Goal: Book appointment/travel/reservation

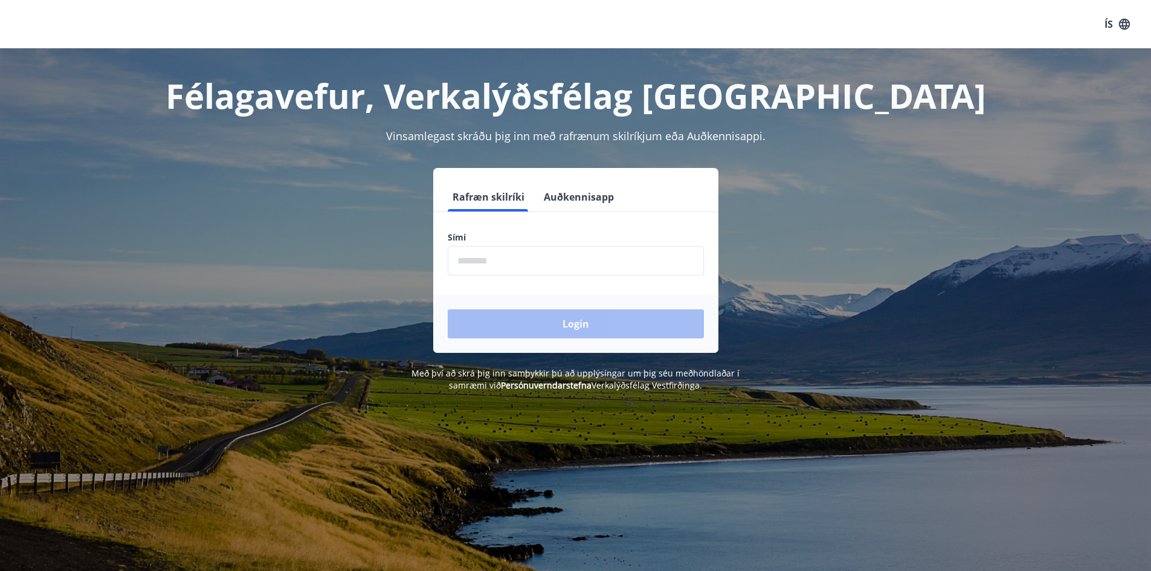
click at [505, 264] on input "phone" at bounding box center [576, 261] width 256 height 30
type input "********"
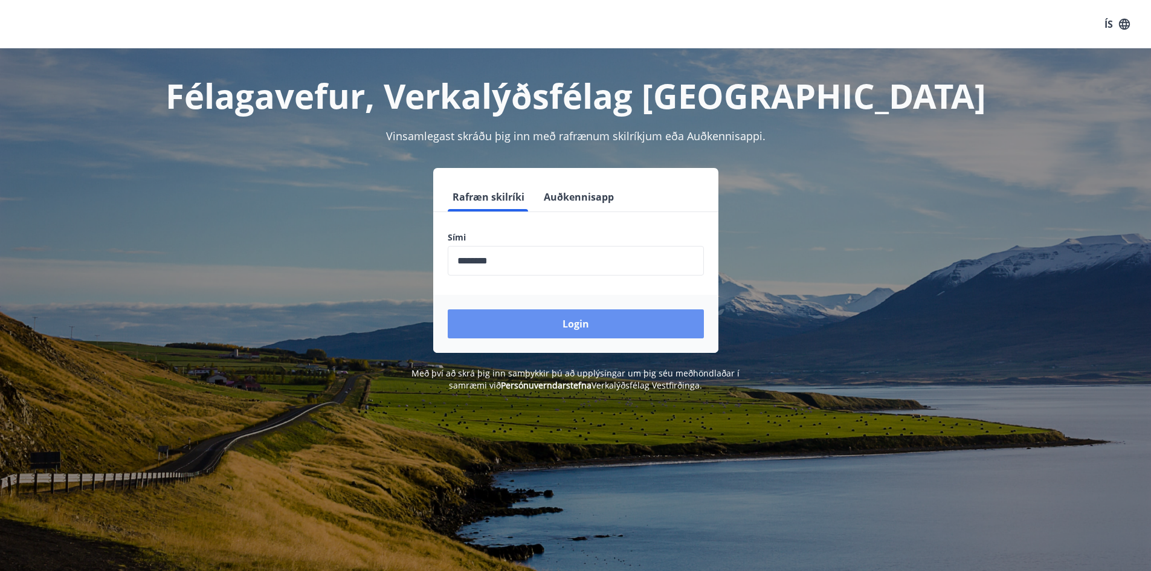
click at [516, 323] on button "Login" at bounding box center [576, 323] width 256 height 29
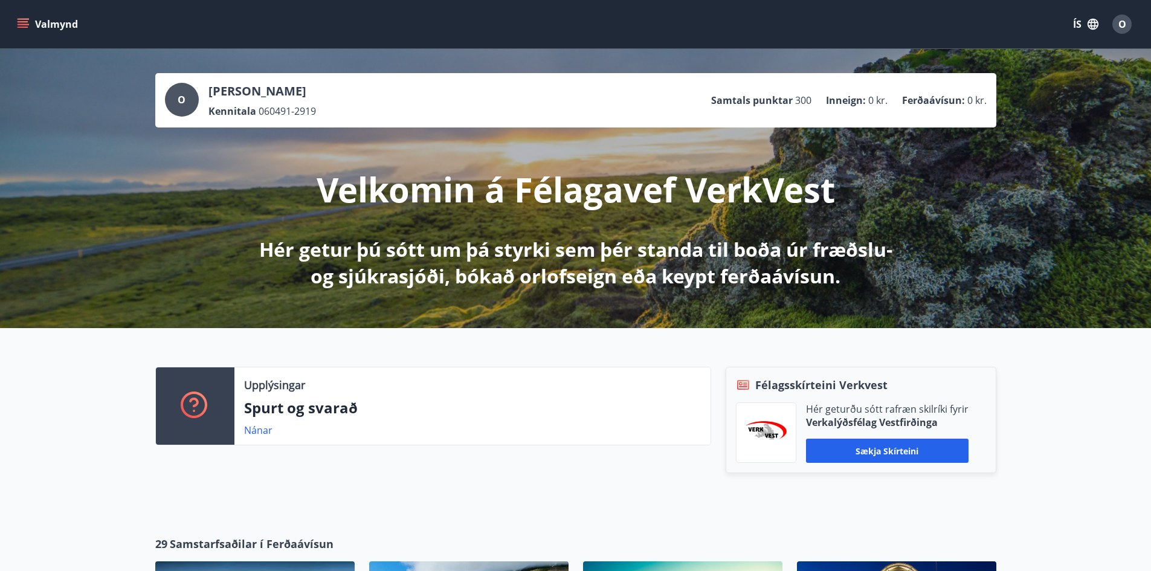
click at [38, 28] on button "Valmynd" at bounding box center [49, 24] width 68 height 22
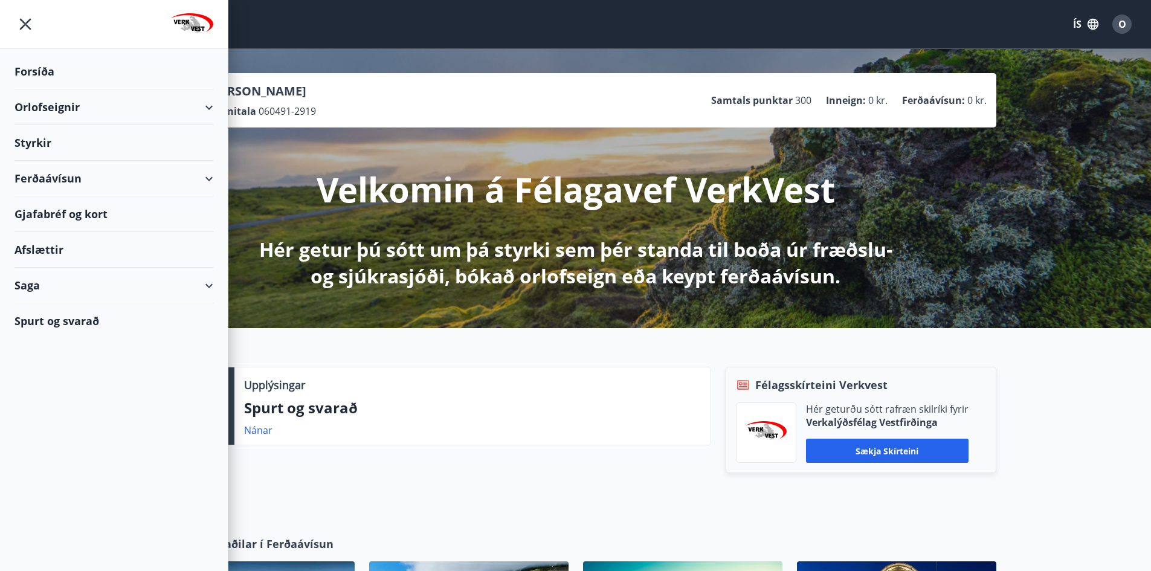
click at [197, 102] on div "Orlofseignir" at bounding box center [114, 107] width 199 height 36
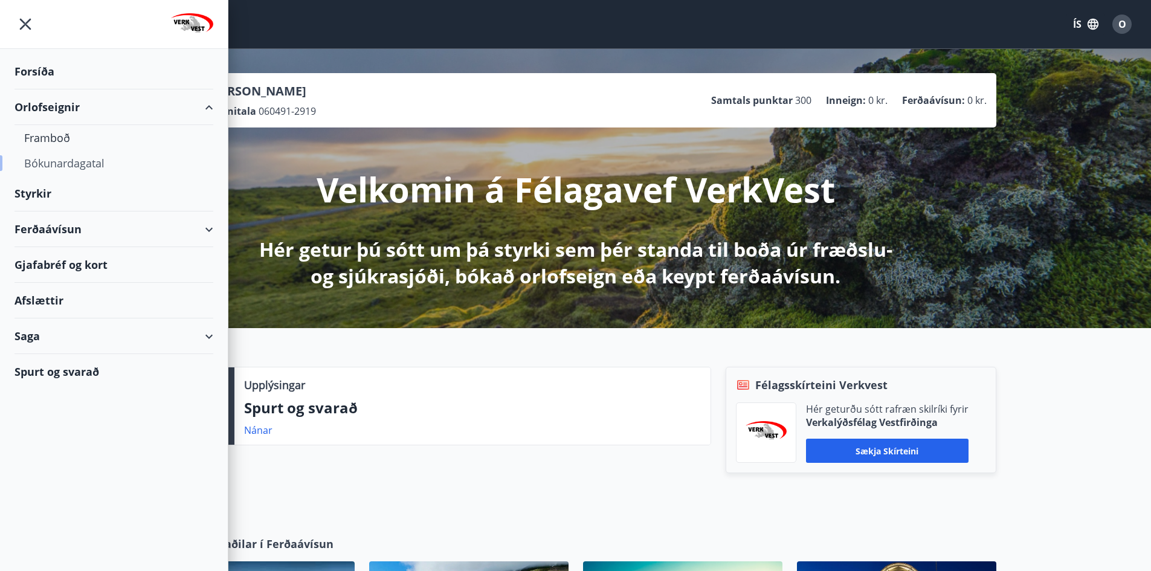
click at [62, 157] on div "Bókunardagatal" at bounding box center [114, 162] width 180 height 25
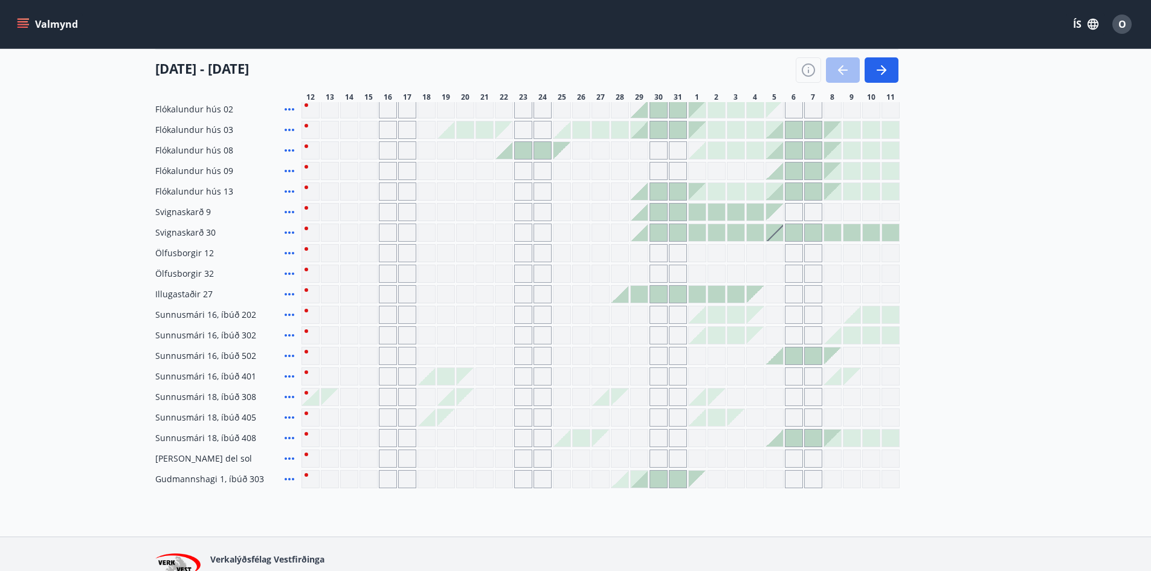
scroll to position [242, 0]
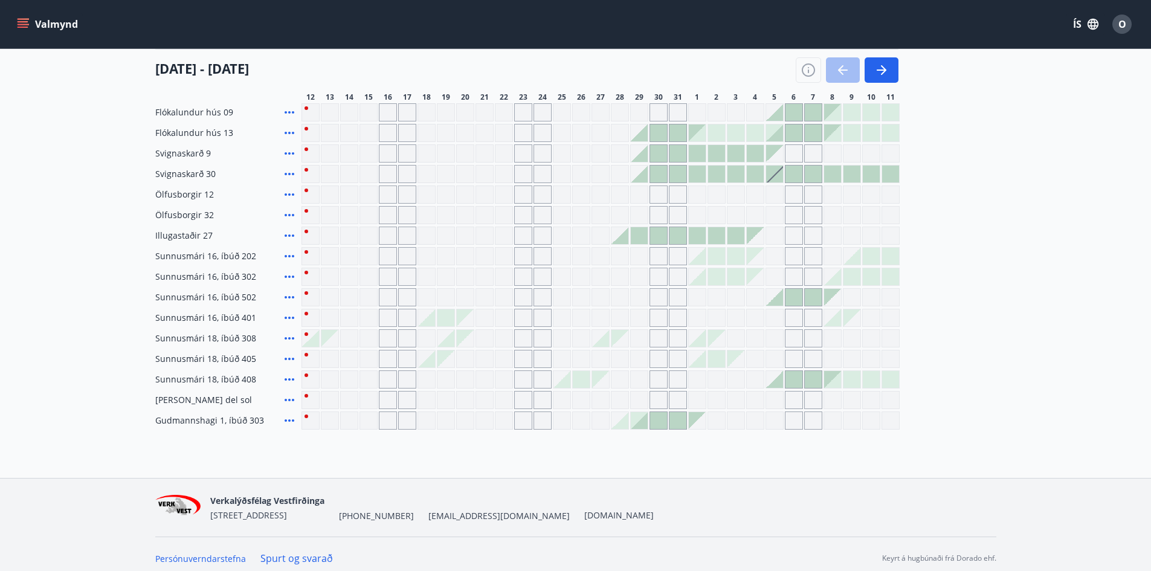
click at [315, 293] on div "Gráir dagar eru ekki bókanlegir" at bounding box center [311, 297] width 18 height 18
click at [385, 312] on div "Gráir dagar eru ekki bókanlegir" at bounding box center [388, 318] width 18 height 18
click at [410, 317] on div "Gráir dagar eru ekki bókanlegir" at bounding box center [407, 318] width 18 height 18
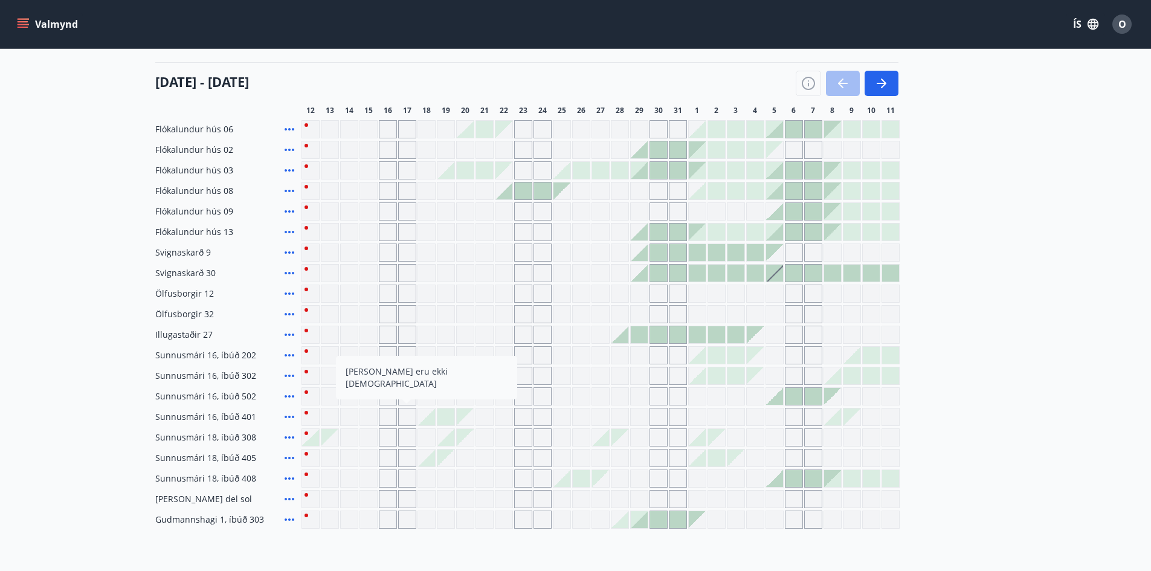
scroll to position [250, 0]
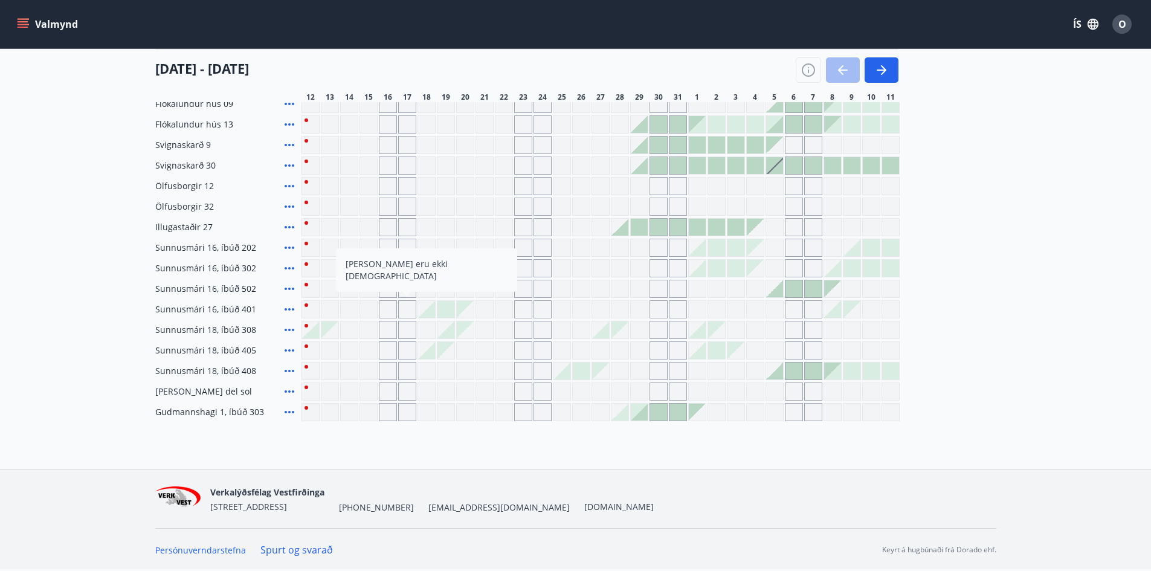
click at [425, 312] on div at bounding box center [426, 309] width 17 height 17
click at [428, 312] on div at bounding box center [426, 309] width 17 height 17
click at [464, 312] on div "Gráir dagar eru ekki bókanlegir" at bounding box center [465, 309] width 17 height 17
click at [395, 275] on div "Flókalundur hús 06 Flókalundur hús 02 Flókalundur hús 03 Flókalundur hús 08 Fló…" at bounding box center [575, 217] width 841 height 409
click at [435, 306] on div "[PERSON_NAME] eru ekki [DEMOGRAPHIC_DATA]" at bounding box center [601, 309] width 598 height 18
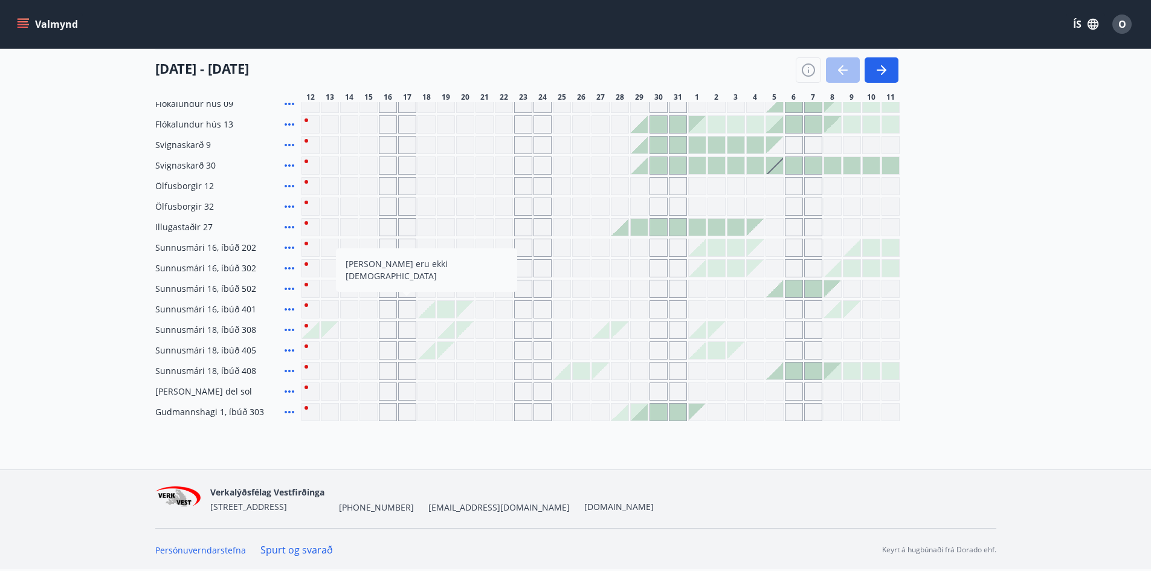
click at [373, 312] on div "Gráir dagar eru ekki bókanlegir" at bounding box center [369, 309] width 18 height 18
click at [331, 314] on div "Gráir dagar eru ekki bókanlegir" at bounding box center [330, 309] width 18 height 18
click at [358, 314] on div "Gráir dagar eru ekki bókanlegir" at bounding box center [349, 309] width 18 height 18
click at [368, 314] on div "Gráir dagar eru ekki bókanlegir" at bounding box center [369, 309] width 18 height 18
click at [236, 308] on span "Sunnusmári 16, íbúð 401" at bounding box center [205, 309] width 101 height 12
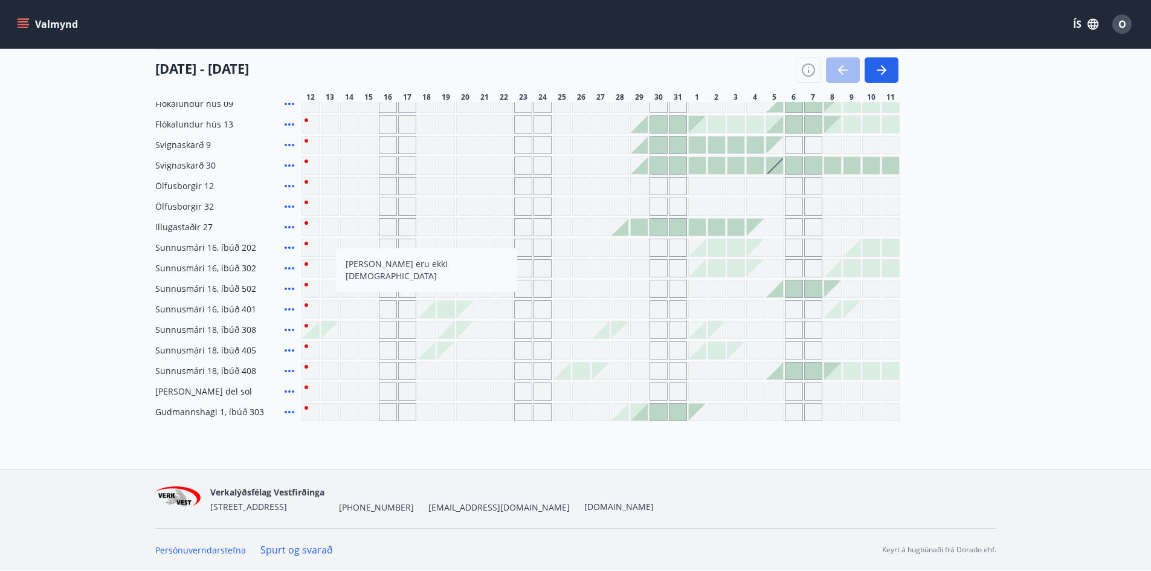
click at [225, 309] on span "Sunnusmári 16, íbúð 401" at bounding box center [205, 309] width 101 height 12
click at [290, 309] on icon at bounding box center [290, 309] width 10 height 2
click at [338, 311] on div "Gráir dagar eru ekki bókanlegir" at bounding box center [330, 309] width 18 height 18
click at [357, 311] on div "Gráir dagar eru ekki bókanlegir" at bounding box center [349, 309] width 18 height 18
click at [377, 311] on div "Gráir dagar eru ekki bókanlegir" at bounding box center [369, 309] width 18 height 18
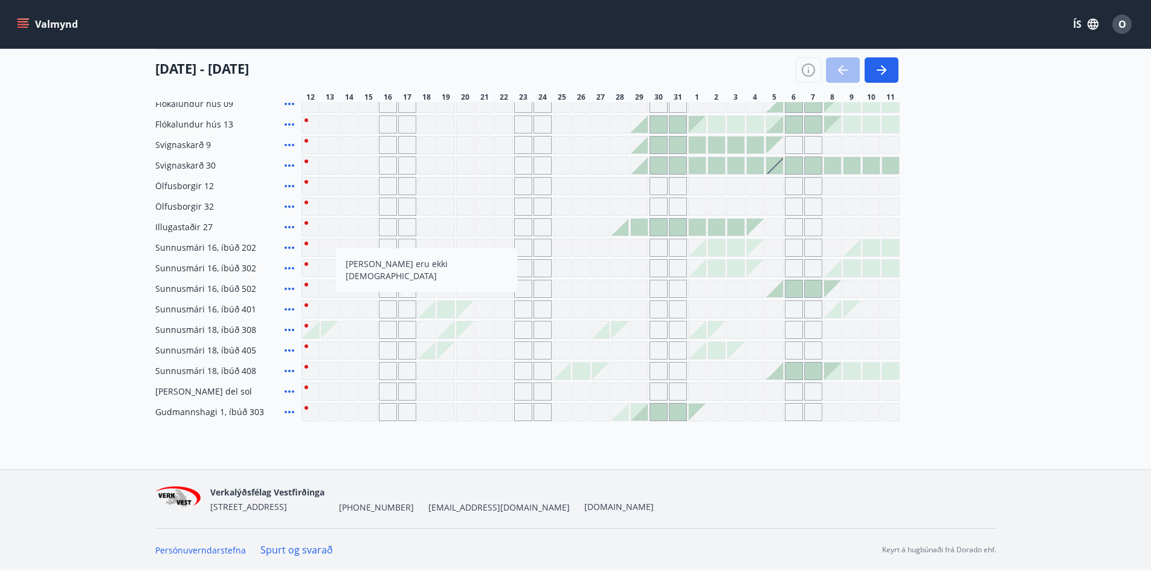
click at [394, 311] on div "Gráir dagar eru ekki bókanlegir" at bounding box center [388, 309] width 18 height 18
click at [406, 311] on div "Gráir dagar eru ekki bókanlegir" at bounding box center [407, 309] width 18 height 18
click at [430, 312] on div at bounding box center [426, 309] width 17 height 17
click at [438, 312] on div "[PERSON_NAME] eru ekki [DEMOGRAPHIC_DATA]" at bounding box center [601, 309] width 598 height 18
click at [444, 312] on div at bounding box center [446, 309] width 17 height 17
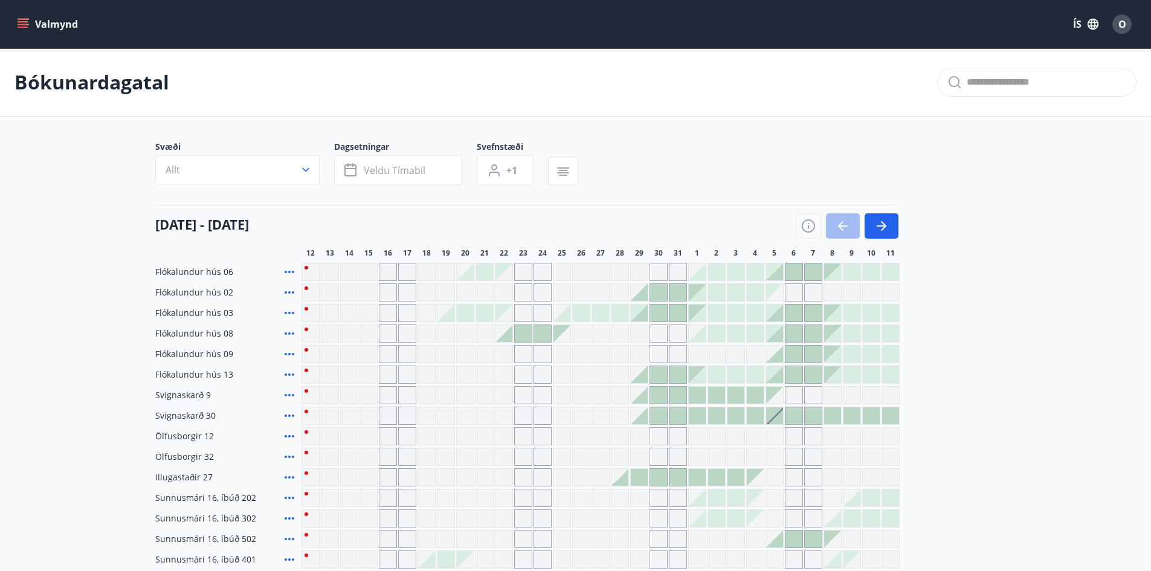
scroll to position [242, 0]
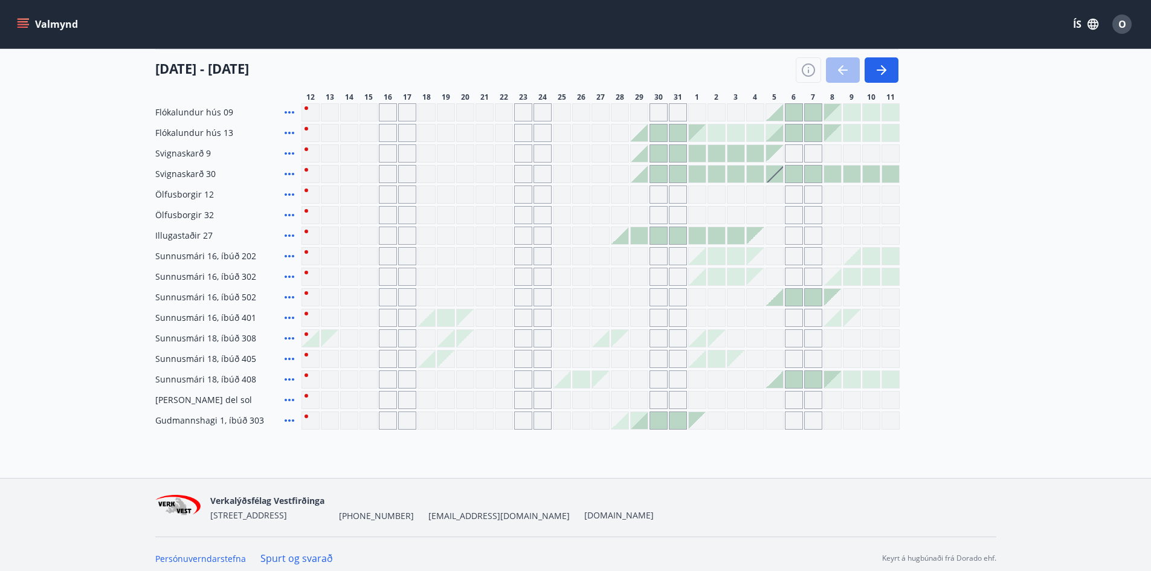
click at [407, 317] on div "Gráir dagar eru ekki bókanlegir" at bounding box center [407, 318] width 18 height 18
click at [372, 316] on div "Gráir dagar eru ekki bókanlegir" at bounding box center [369, 318] width 18 height 18
click at [426, 319] on div at bounding box center [426, 317] width 17 height 17
click at [445, 319] on div at bounding box center [446, 317] width 17 height 17
click at [467, 315] on div "Gráir dagar eru ekki bókanlegir" at bounding box center [465, 317] width 17 height 17
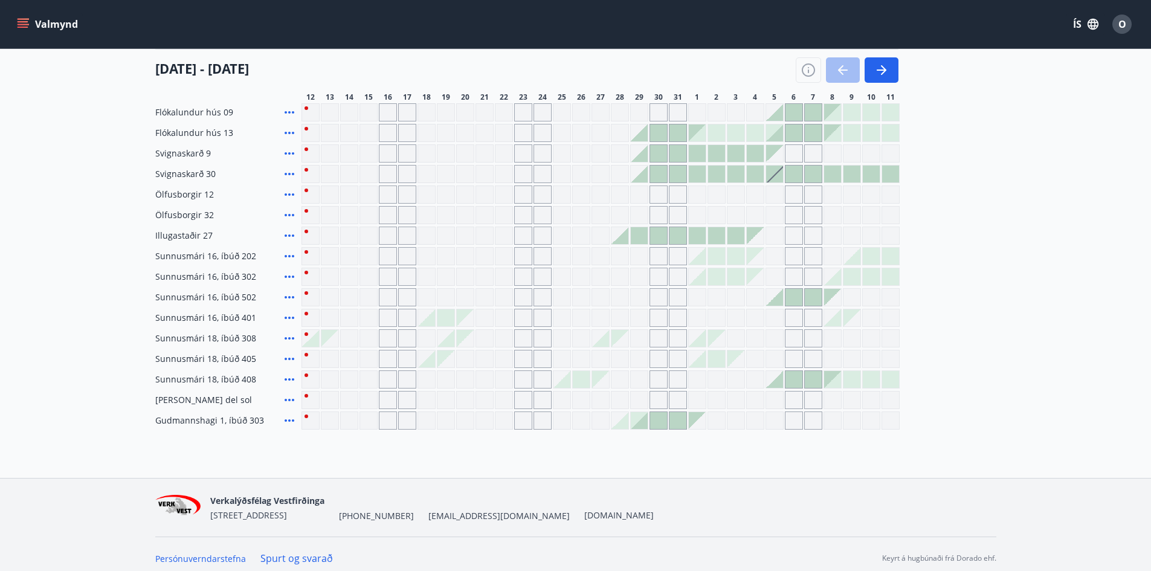
click at [330, 336] on div "Gráir dagar eru ekki bókanlegir" at bounding box center [330, 338] width 17 height 17
click at [363, 338] on div "Gráir dagar eru ekki bókanlegir" at bounding box center [369, 338] width 18 height 18
click at [379, 338] on div at bounding box center [601, 338] width 598 height 18
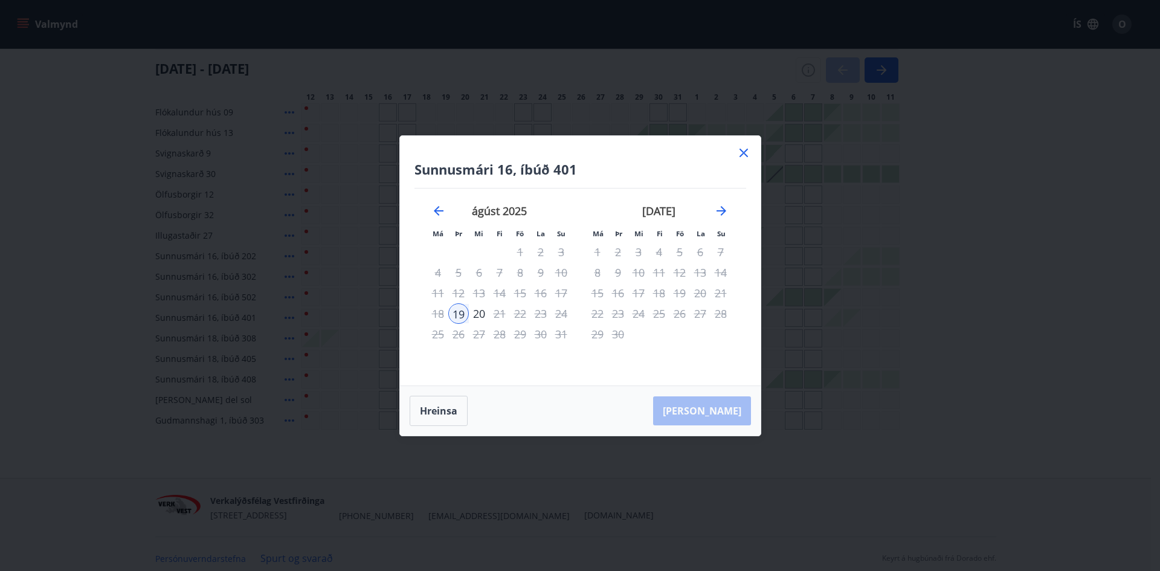
drag, startPoint x: 741, startPoint y: 155, endPoint x: 554, endPoint y: 408, distance: 314.2
click at [742, 155] on icon at bounding box center [744, 153] width 8 height 8
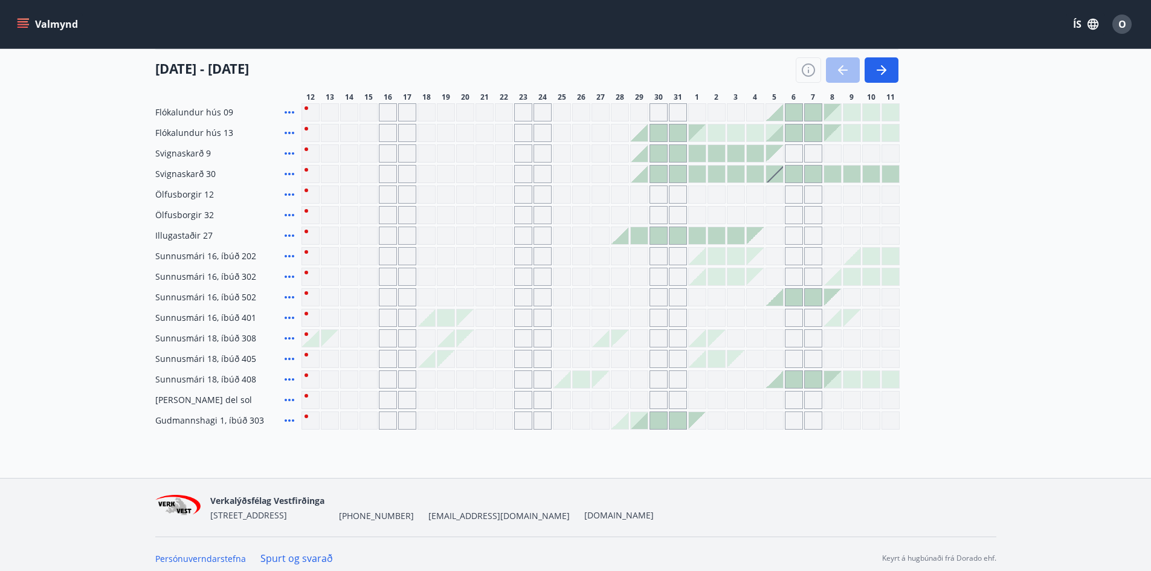
click at [358, 317] on div at bounding box center [601, 318] width 598 height 18
click at [290, 319] on icon at bounding box center [290, 318] width 10 height 2
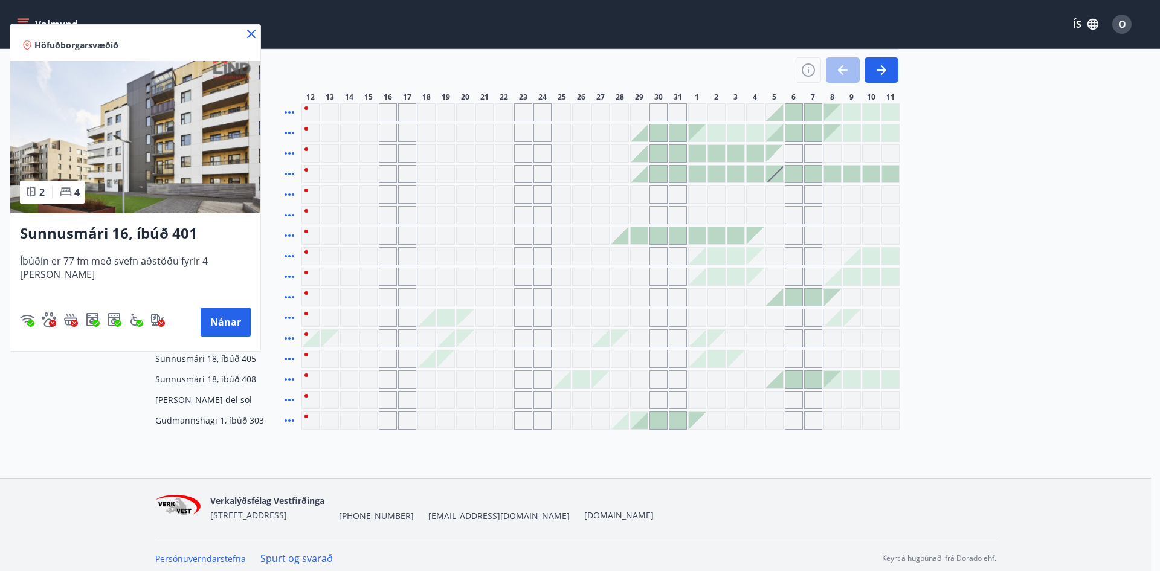
click at [371, 254] on div at bounding box center [580, 285] width 1160 height 571
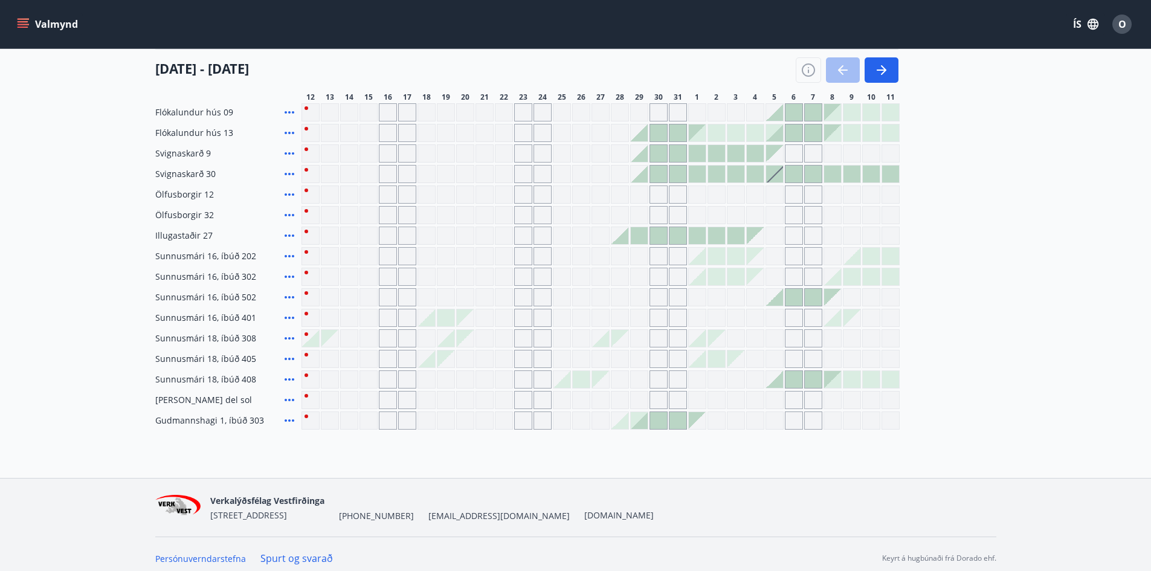
click at [382, 339] on div "Gráir dagar eru ekki bókanlegir" at bounding box center [388, 338] width 18 height 18
click at [363, 338] on div "Gráir dagar eru ekki bókanlegir" at bounding box center [369, 338] width 18 height 18
click at [328, 335] on div "Gráir dagar eru ekki bókanlegir" at bounding box center [330, 338] width 17 height 17
